Goal: Use online tool/utility

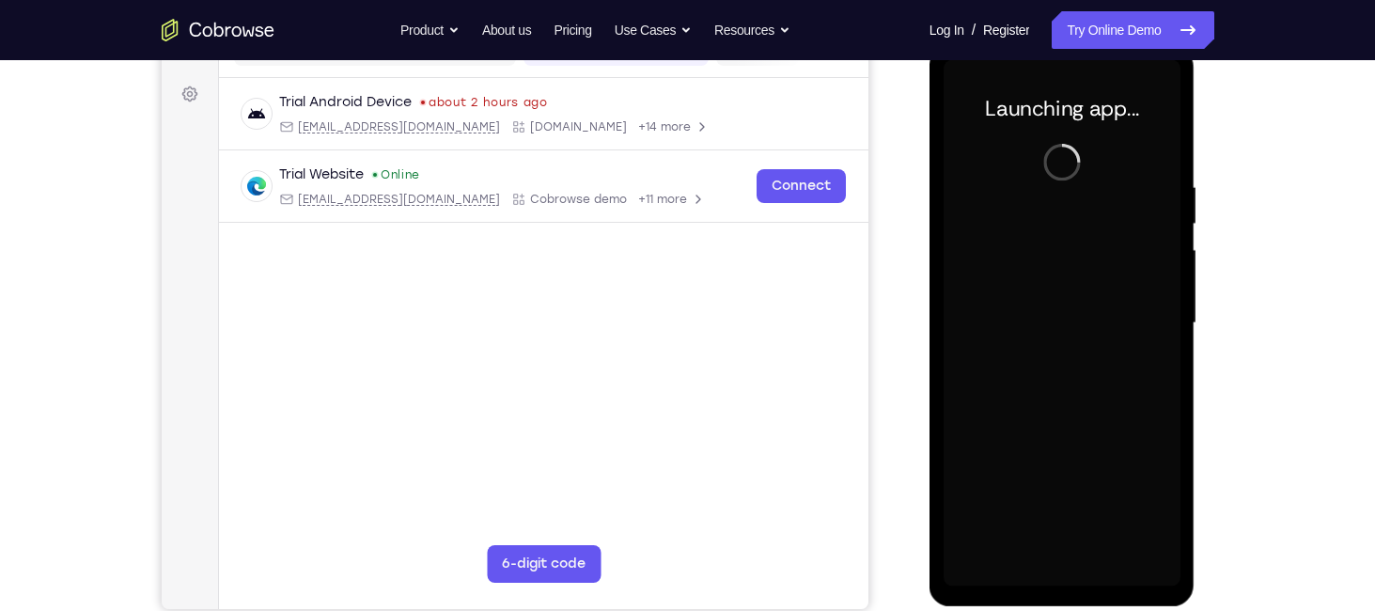
scroll to position [267, 0]
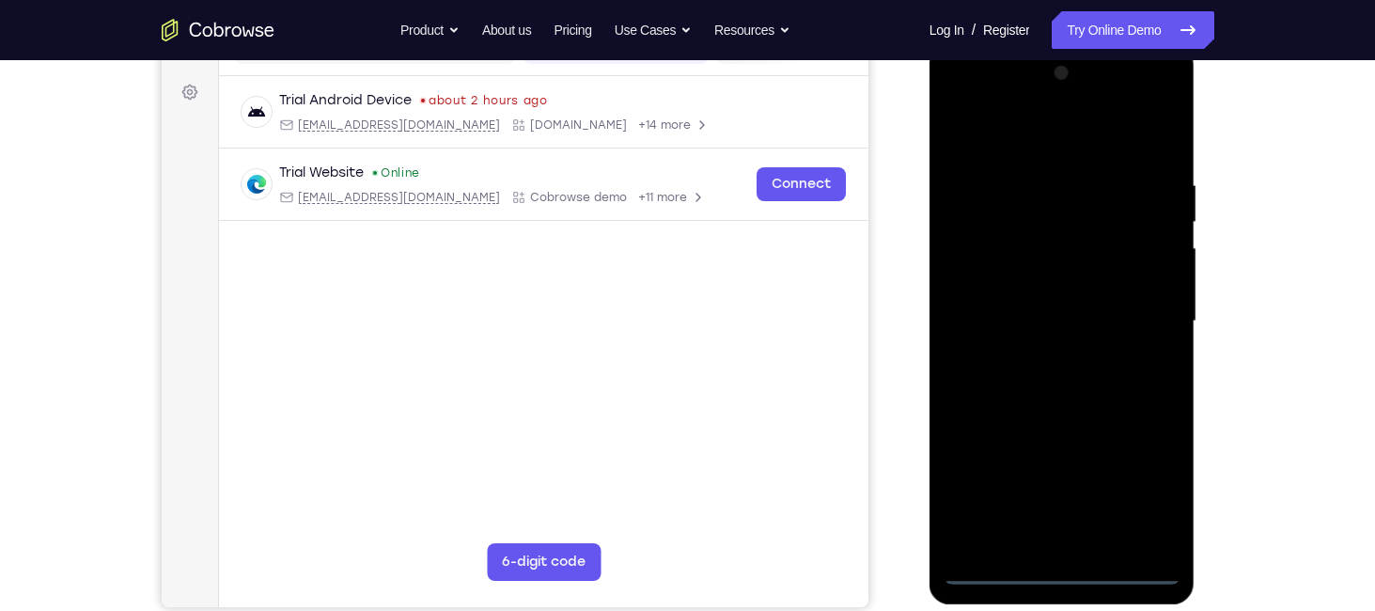
click at [1061, 561] on div at bounding box center [1061, 321] width 237 height 526
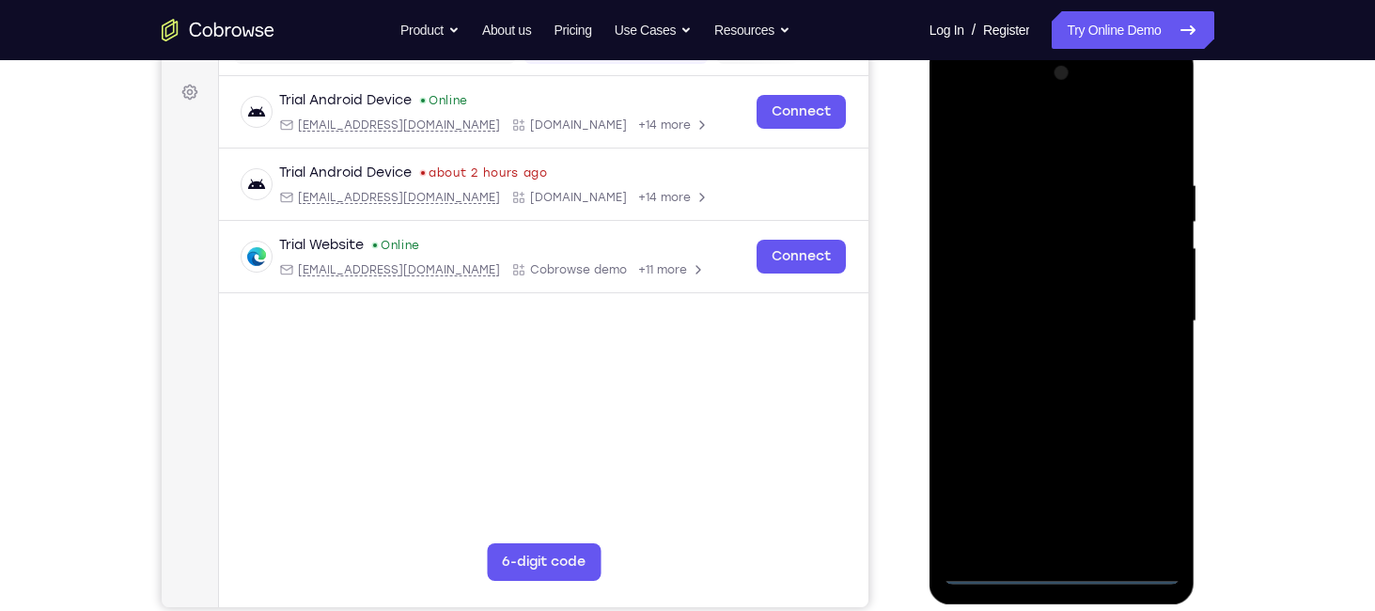
click at [1062, 565] on div at bounding box center [1061, 321] width 237 height 526
click at [1149, 479] on div at bounding box center [1061, 321] width 237 height 526
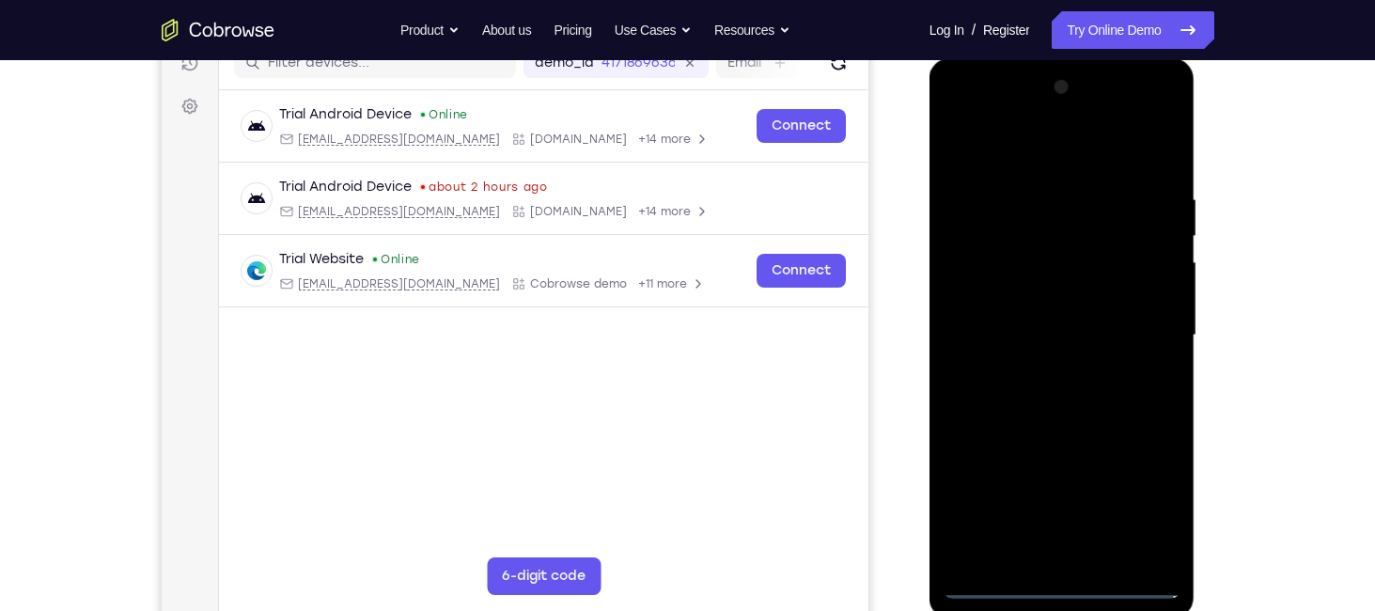
click at [955, 117] on div at bounding box center [1061, 335] width 237 height 526
click at [1144, 331] on div at bounding box center [1061, 335] width 237 height 526
click at [1041, 361] on div at bounding box center [1061, 335] width 237 height 526
click at [1046, 305] on div at bounding box center [1061, 335] width 237 height 526
click at [966, 477] on div at bounding box center [1061, 335] width 237 height 526
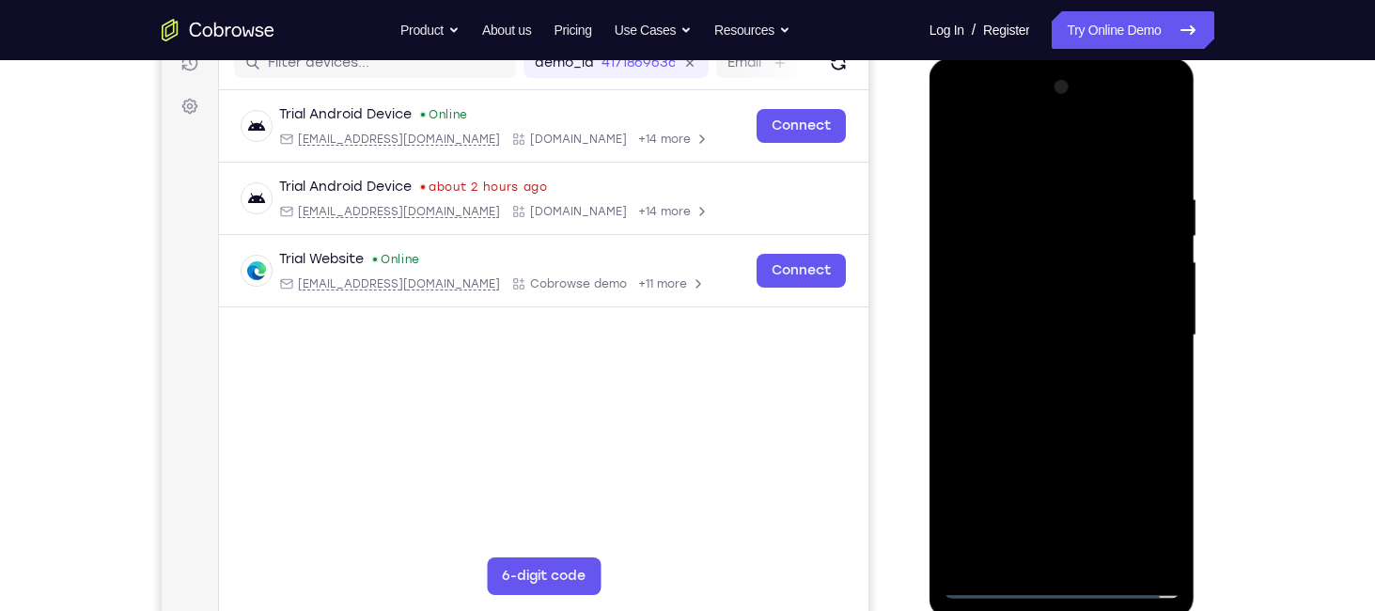
click at [1087, 474] on div at bounding box center [1061, 335] width 237 height 526
click at [1132, 507] on div at bounding box center [1061, 335] width 237 height 526
click at [1020, 474] on div at bounding box center [1061, 335] width 237 height 526
click at [1065, 477] on div at bounding box center [1061, 335] width 237 height 526
click at [1144, 439] on div at bounding box center [1061, 335] width 237 height 526
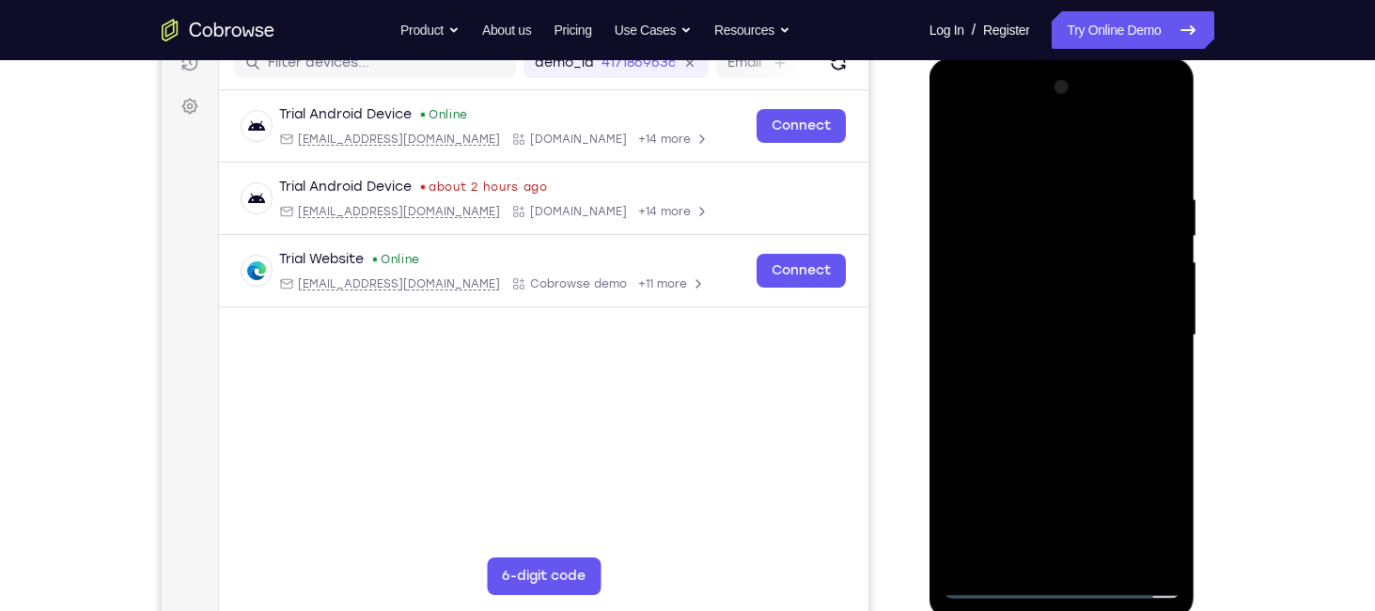
click at [1135, 511] on div at bounding box center [1061, 335] width 237 height 526
click at [963, 483] on div at bounding box center [1061, 335] width 237 height 526
click at [1048, 296] on div at bounding box center [1061, 335] width 237 height 526
click at [1012, 291] on div at bounding box center [1061, 335] width 237 height 526
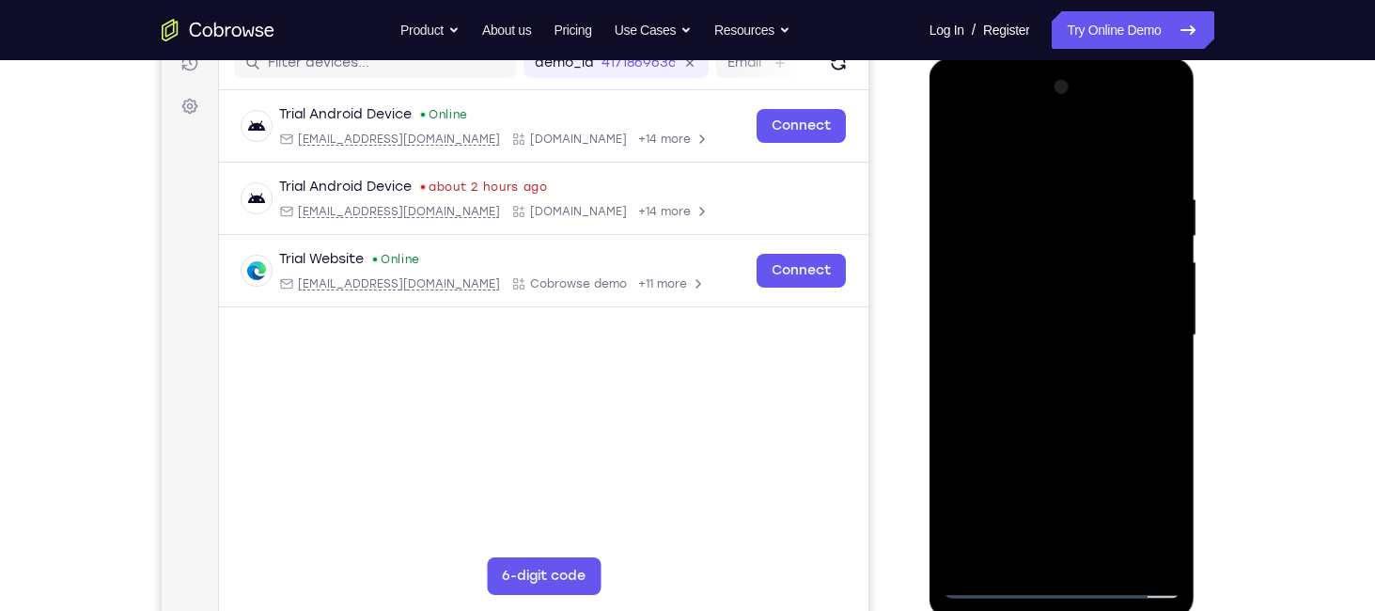
click at [1000, 299] on div at bounding box center [1061, 335] width 237 height 526
click at [966, 472] on div at bounding box center [1061, 335] width 237 height 526
click at [1034, 476] on div at bounding box center [1061, 335] width 237 height 526
click at [1038, 513] on div at bounding box center [1061, 335] width 237 height 526
click at [1131, 511] on div at bounding box center [1061, 335] width 237 height 526
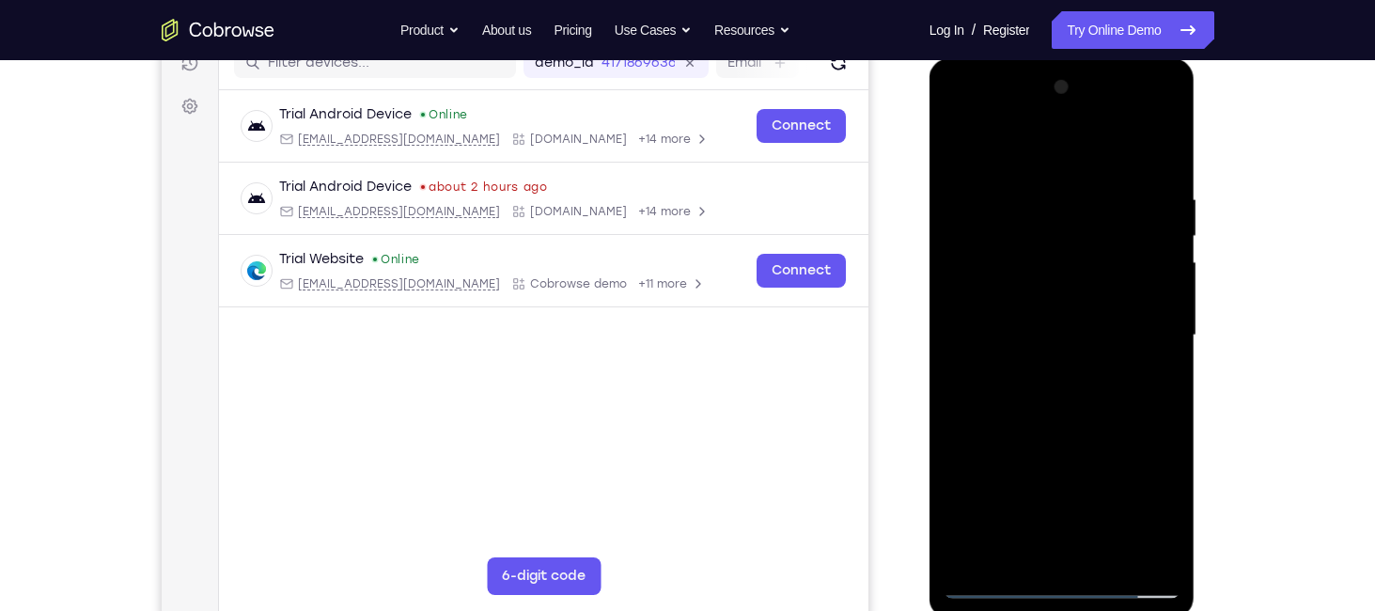
click at [1155, 297] on div at bounding box center [1061, 335] width 237 height 526
click at [1085, 335] on div at bounding box center [1061, 335] width 237 height 526
click at [1059, 396] on div at bounding box center [1061, 335] width 237 height 526
click at [1062, 387] on div at bounding box center [1061, 335] width 237 height 526
click at [1069, 417] on div at bounding box center [1061, 335] width 237 height 526
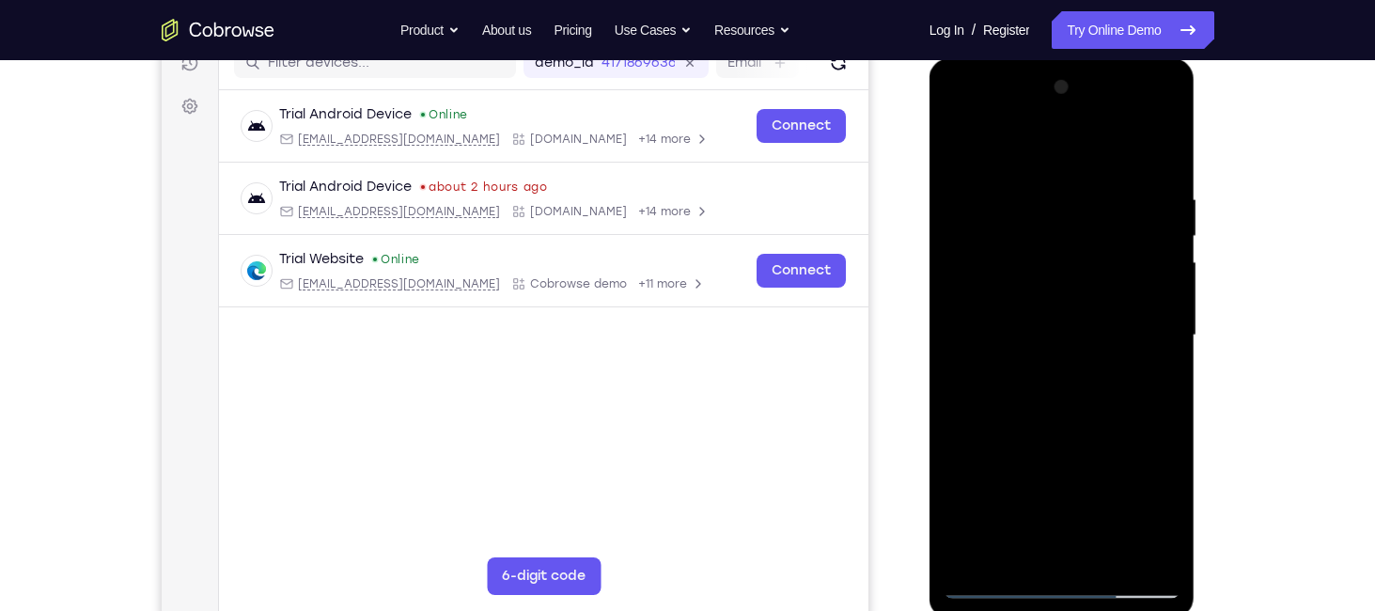
click at [1065, 408] on div at bounding box center [1061, 335] width 237 height 526
click at [1111, 550] on div at bounding box center [1061, 335] width 237 height 526
click at [1068, 421] on div at bounding box center [1061, 335] width 237 height 526
click at [1075, 304] on div at bounding box center [1061, 335] width 237 height 526
click at [1021, 548] on div at bounding box center [1061, 335] width 237 height 526
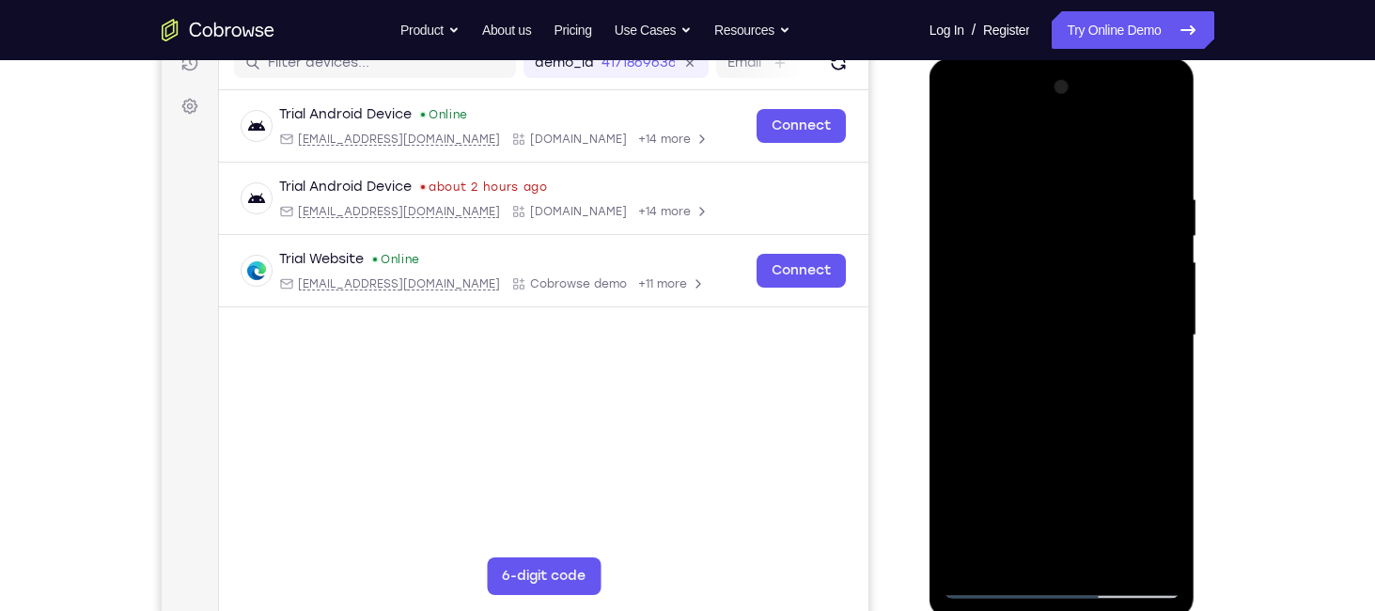
click at [960, 143] on div at bounding box center [1061, 335] width 237 height 526
click at [960, 144] on div at bounding box center [1061, 335] width 237 height 526
click at [1027, 189] on div at bounding box center [1061, 335] width 237 height 526
